Goal: Navigation & Orientation: Find specific page/section

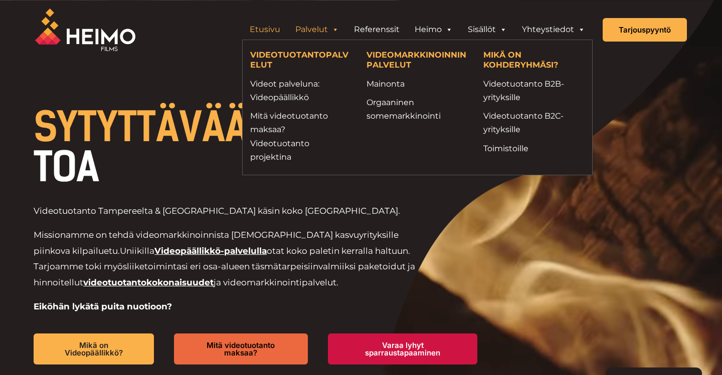
click at [323, 31] on link "Palvelut" at bounding box center [317, 30] width 59 height 20
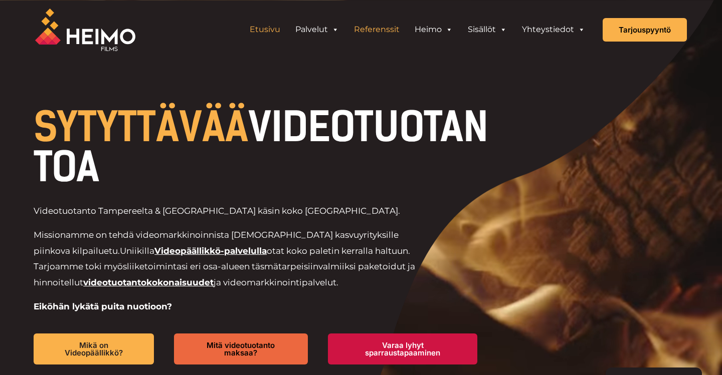
click at [384, 30] on link "Referenssit" at bounding box center [376, 30] width 61 height 20
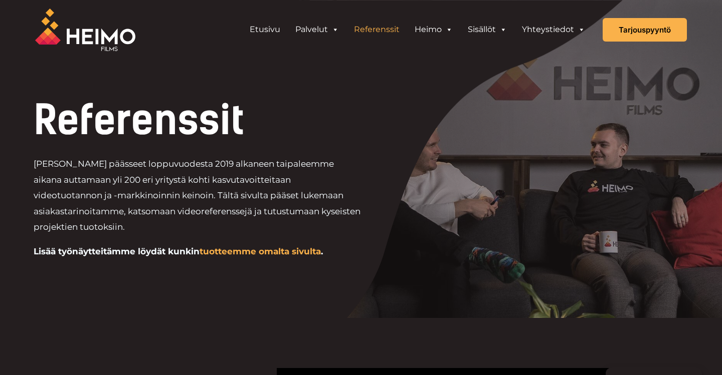
click at [136, 77] on div at bounding box center [361, 159] width 722 height 318
